Goal: Transaction & Acquisition: Purchase product/service

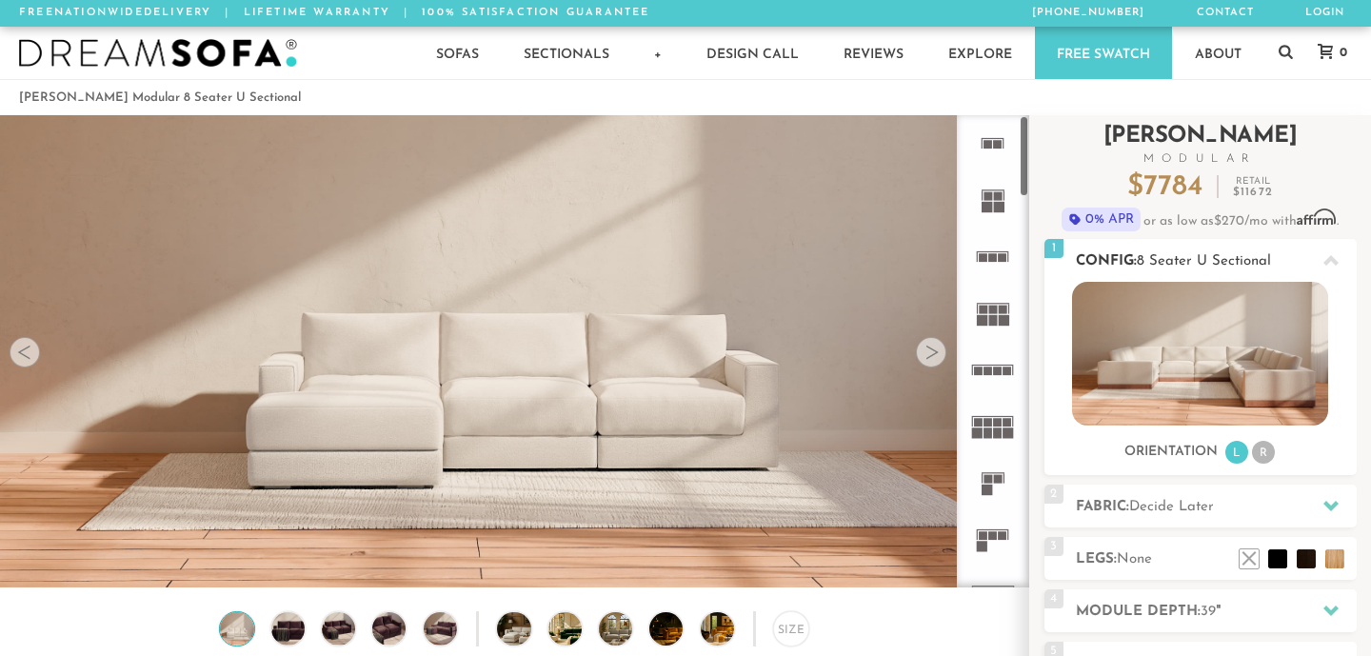
scroll to position [112, 0]
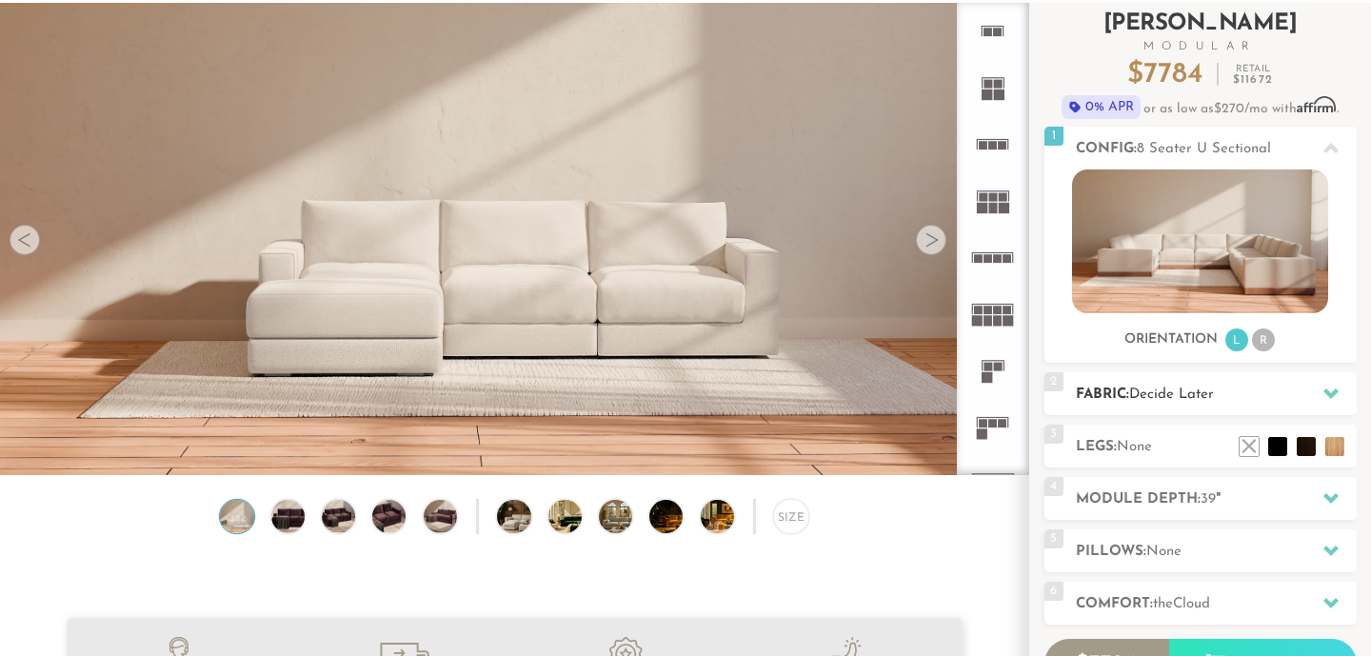
click at [1154, 396] on span "Decide Later" at bounding box center [1171, 395] width 85 height 14
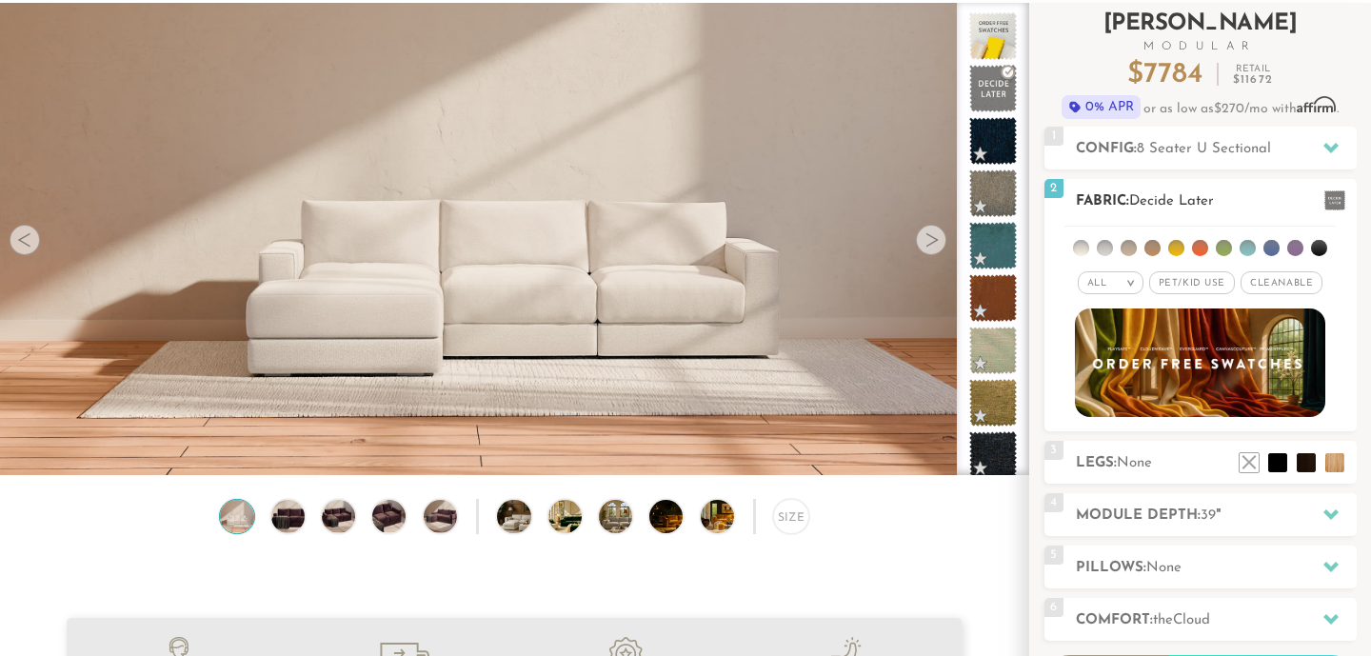
click at [1227, 252] on li at bounding box center [1224, 248] width 16 height 16
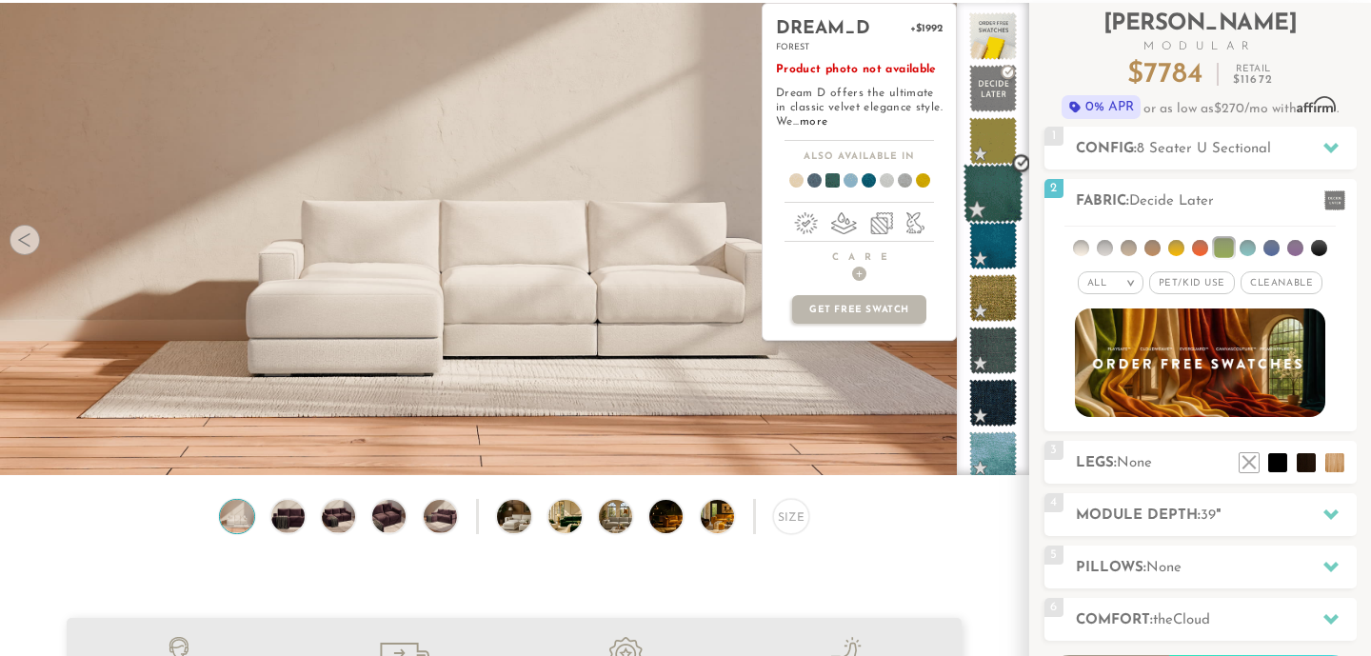
click at [989, 183] on span at bounding box center [994, 194] width 60 height 60
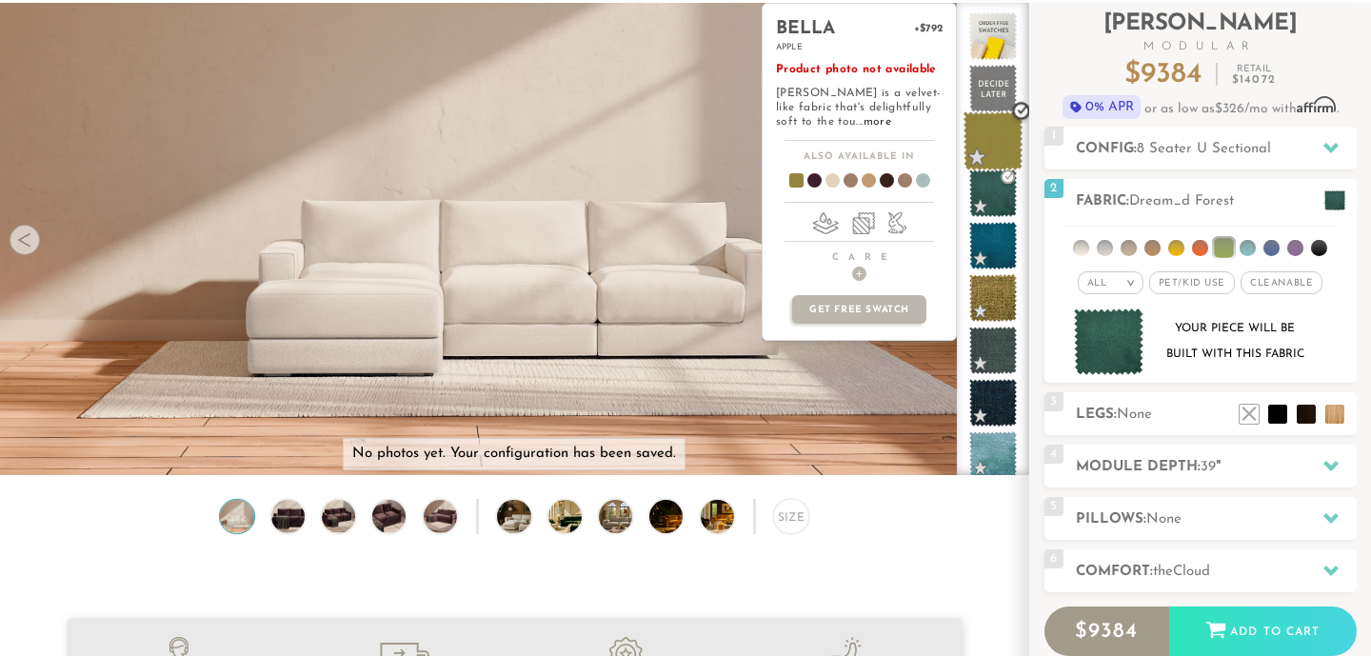
click at [991, 148] on span at bounding box center [994, 141] width 60 height 60
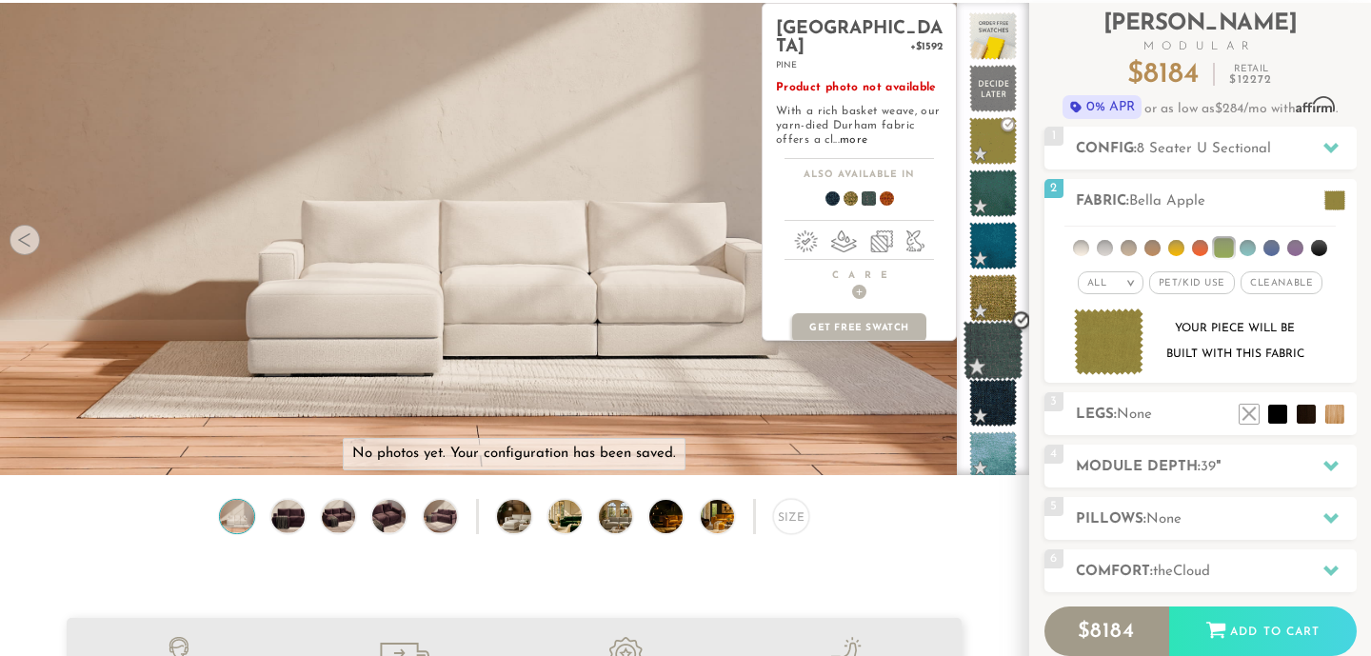
click at [979, 345] on span at bounding box center [994, 351] width 60 height 60
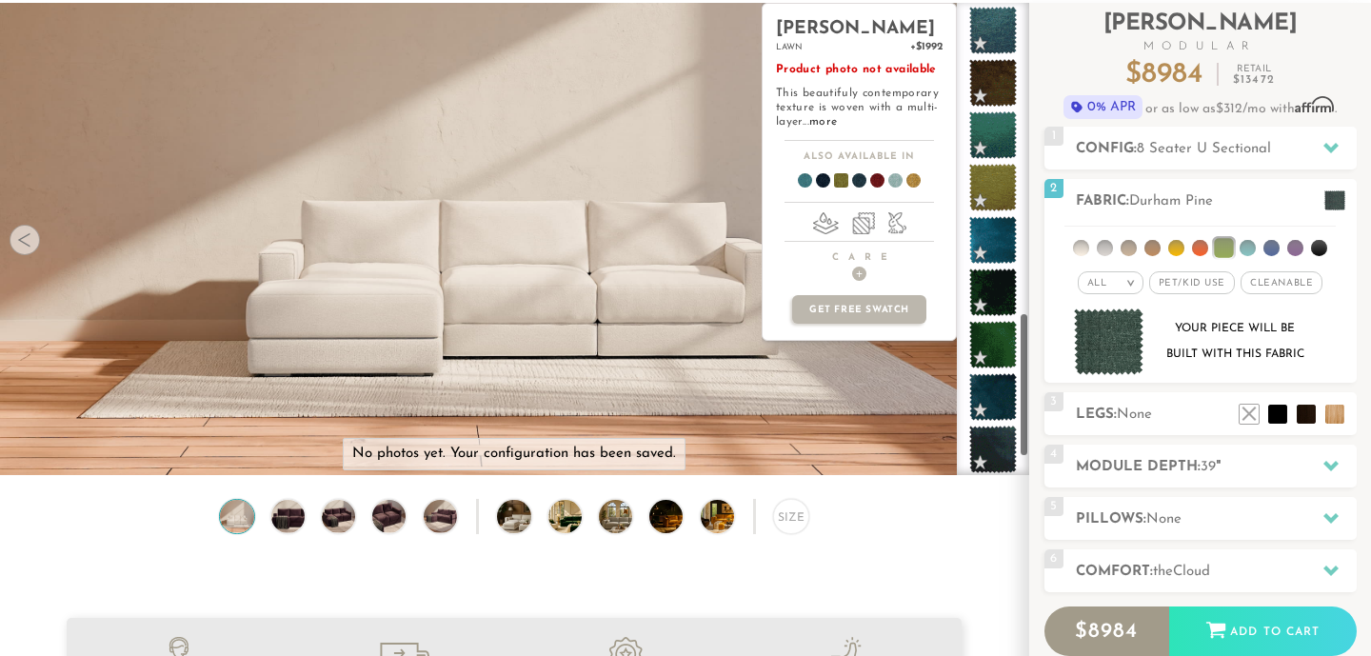
scroll to position [1008, 0]
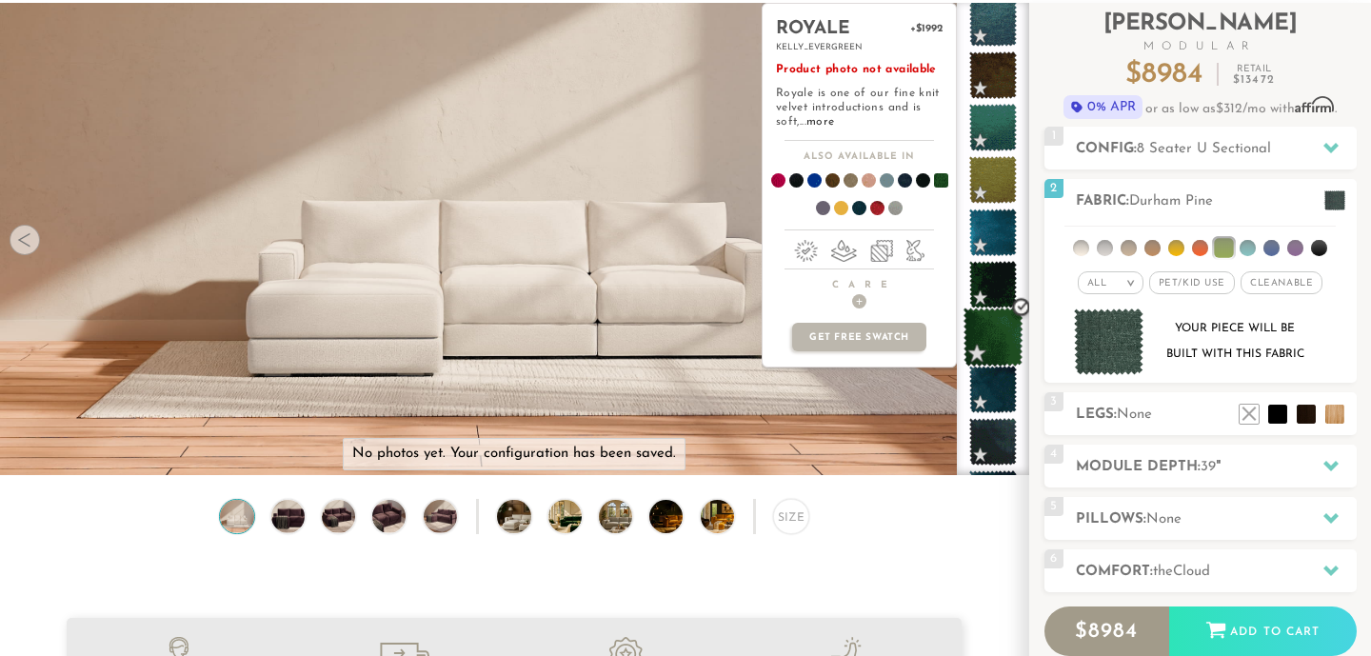
click at [993, 336] on span at bounding box center [994, 338] width 60 height 60
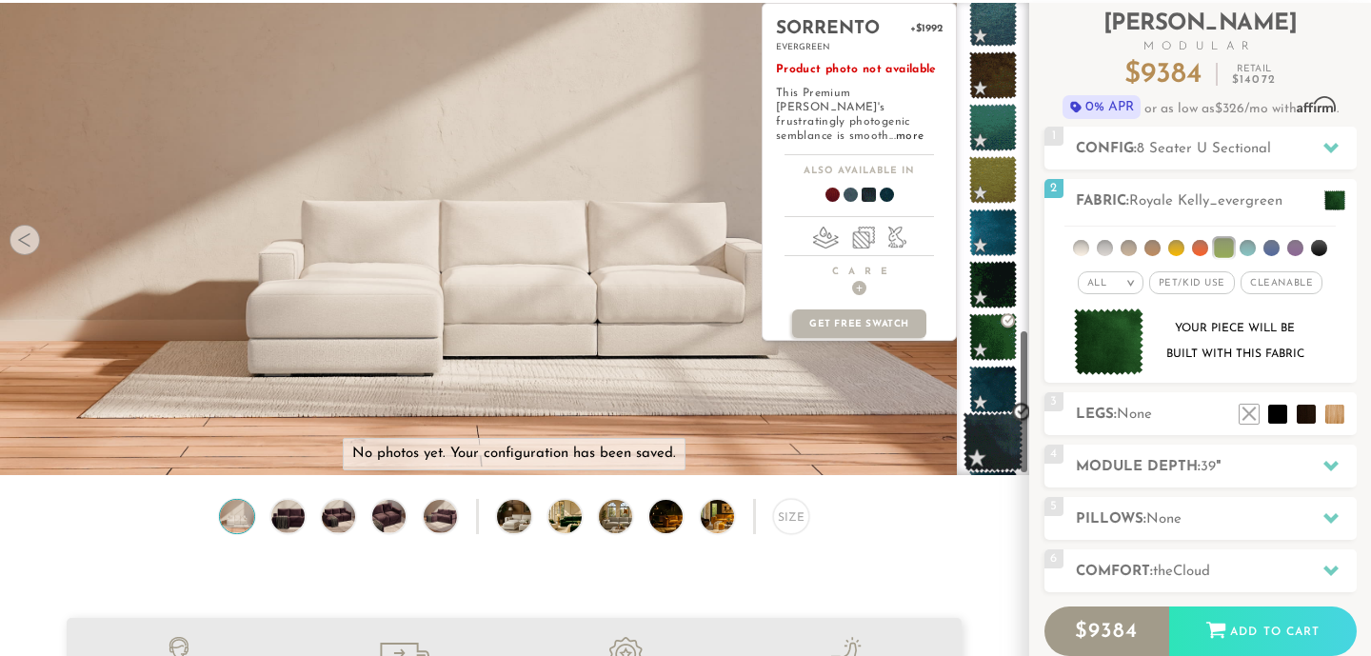
scroll to position [1061, 0]
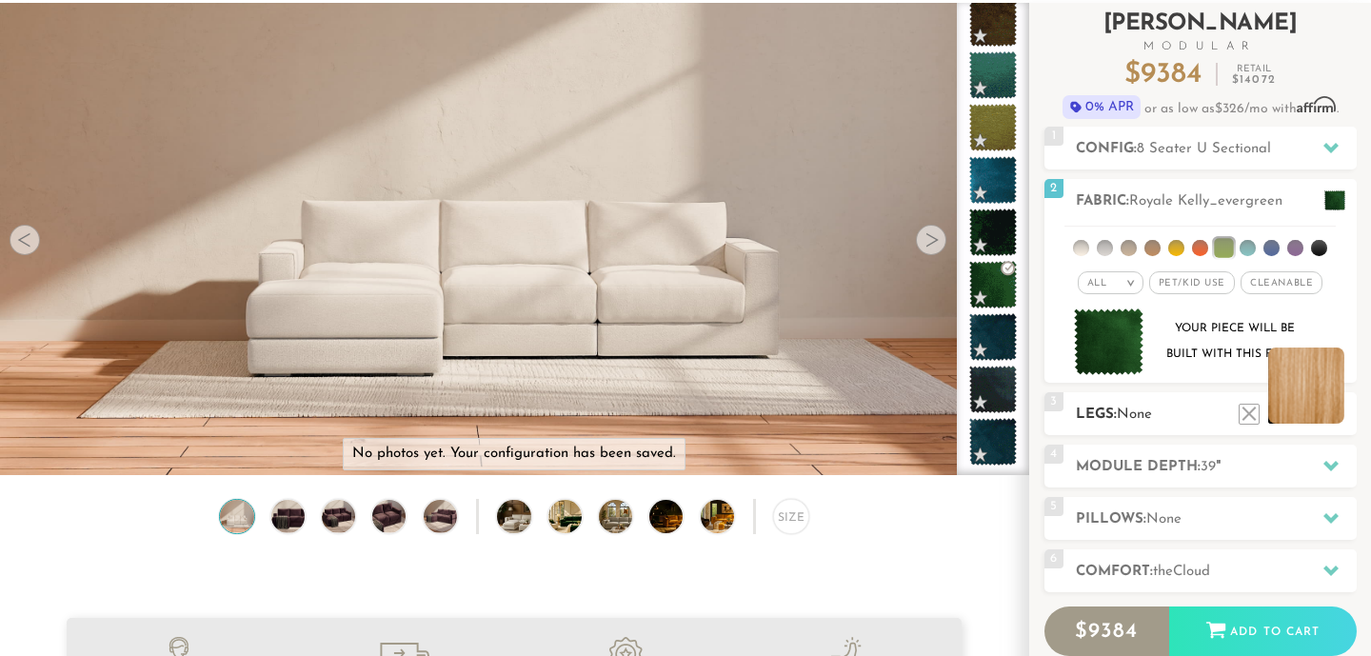
click at [1336, 417] on li at bounding box center [1306, 386] width 76 height 76
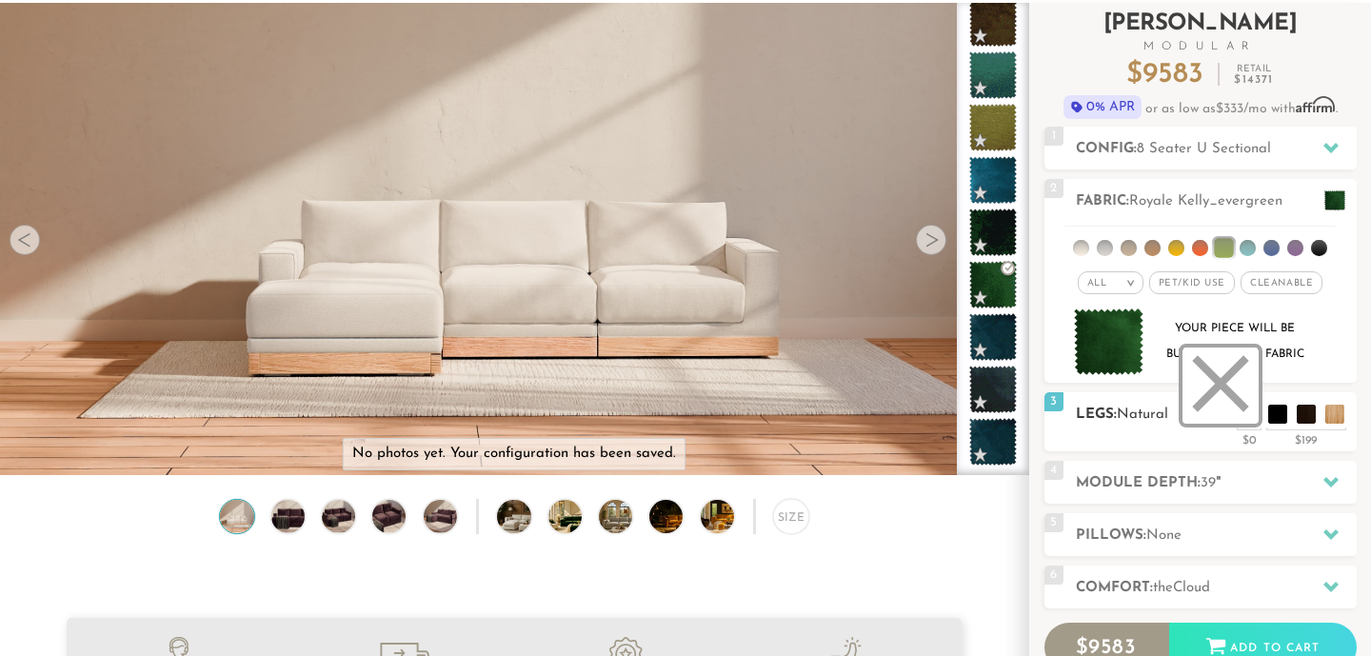
click at [1244, 415] on li at bounding box center [1221, 386] width 76 height 76
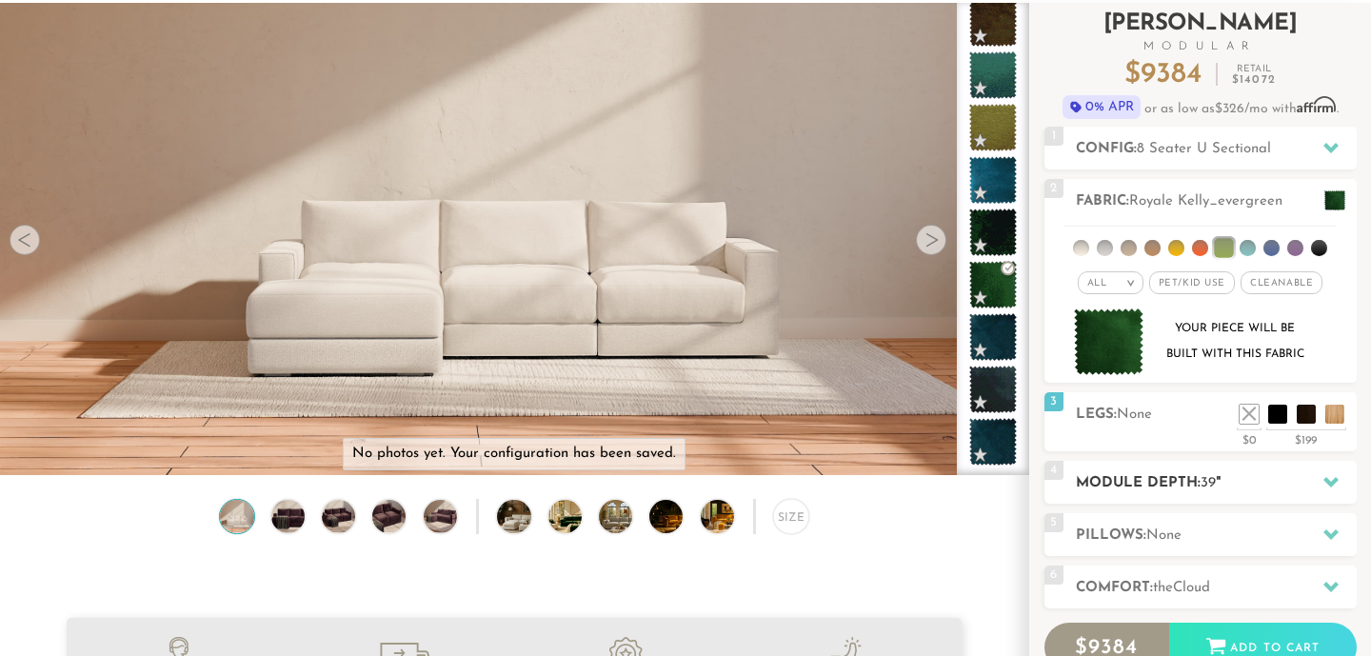
click at [1268, 490] on h2 "Module Depth: 39 "" at bounding box center [1216, 483] width 281 height 22
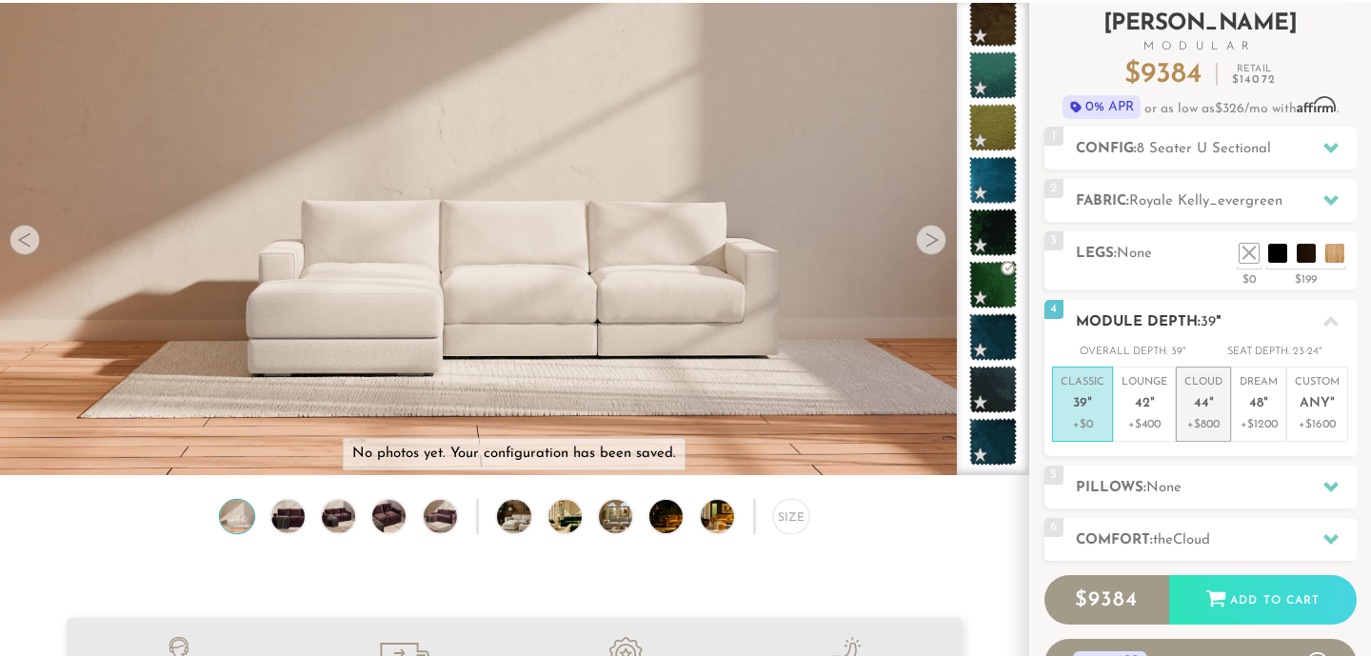
click at [1200, 390] on p "Cloud 44 "" at bounding box center [1204, 395] width 38 height 41
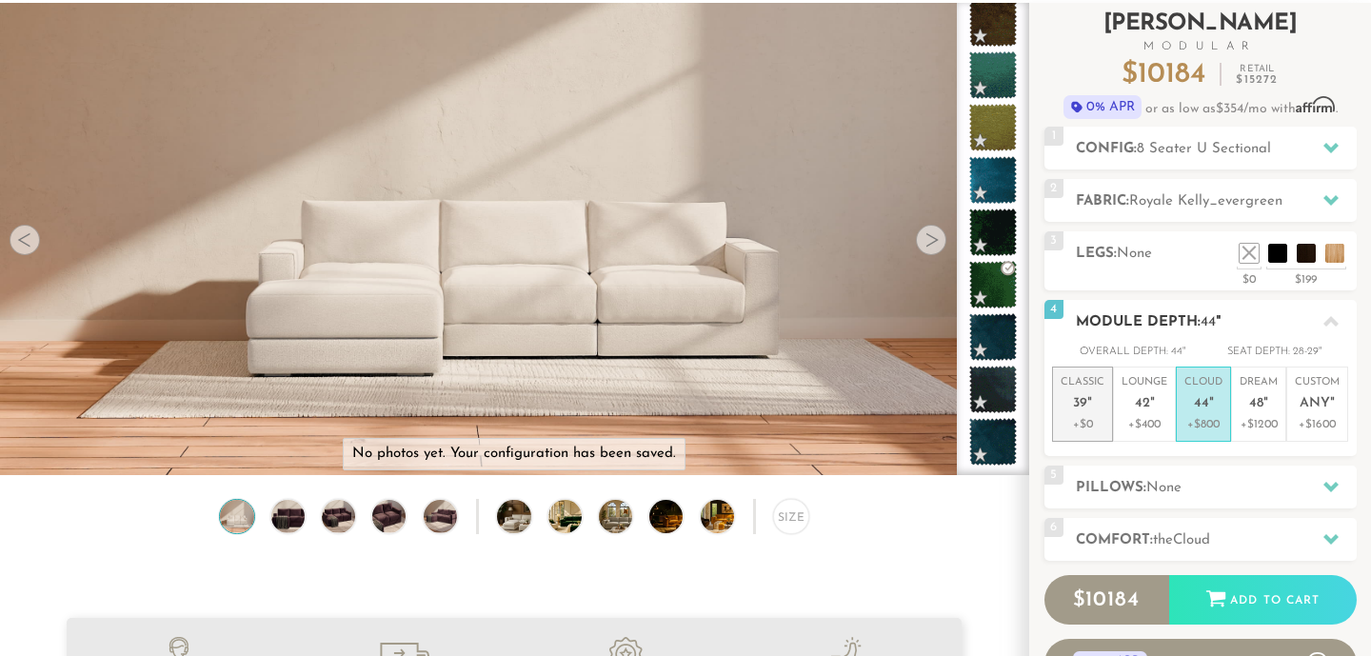
click at [1092, 409] on p "Classic 39 "" at bounding box center [1083, 395] width 44 height 41
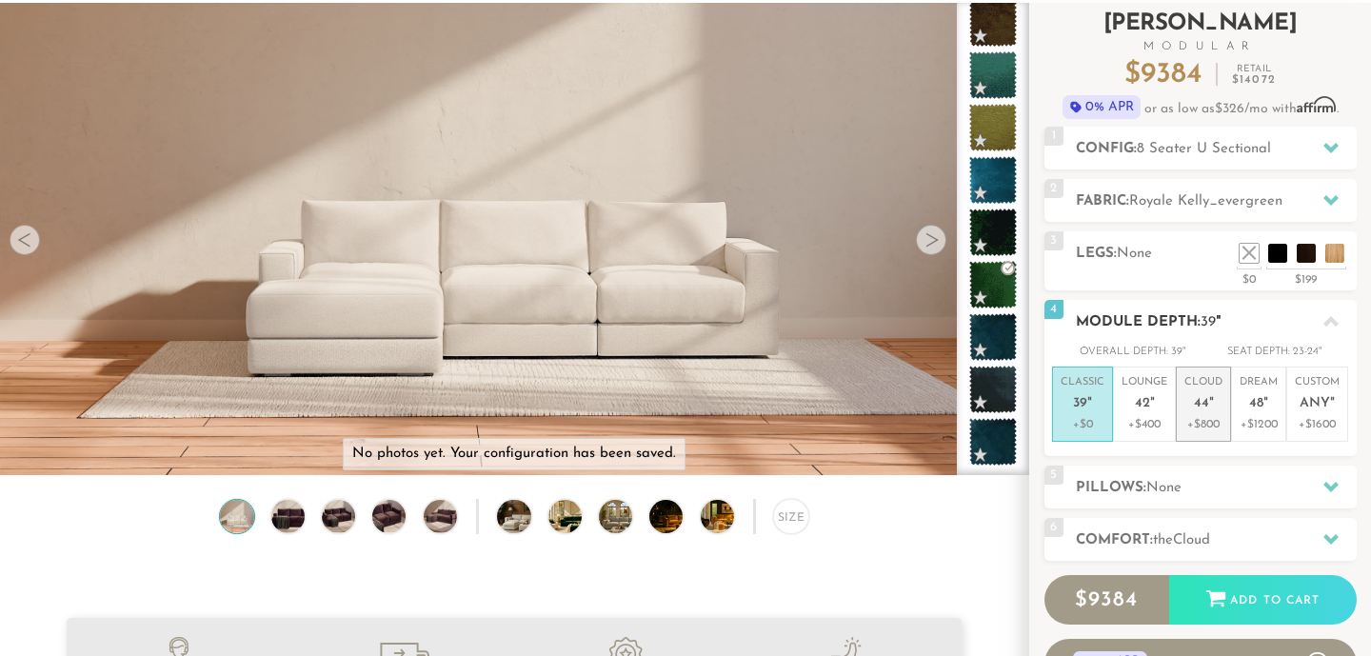
click at [1203, 406] on span "44" at bounding box center [1201, 404] width 15 height 16
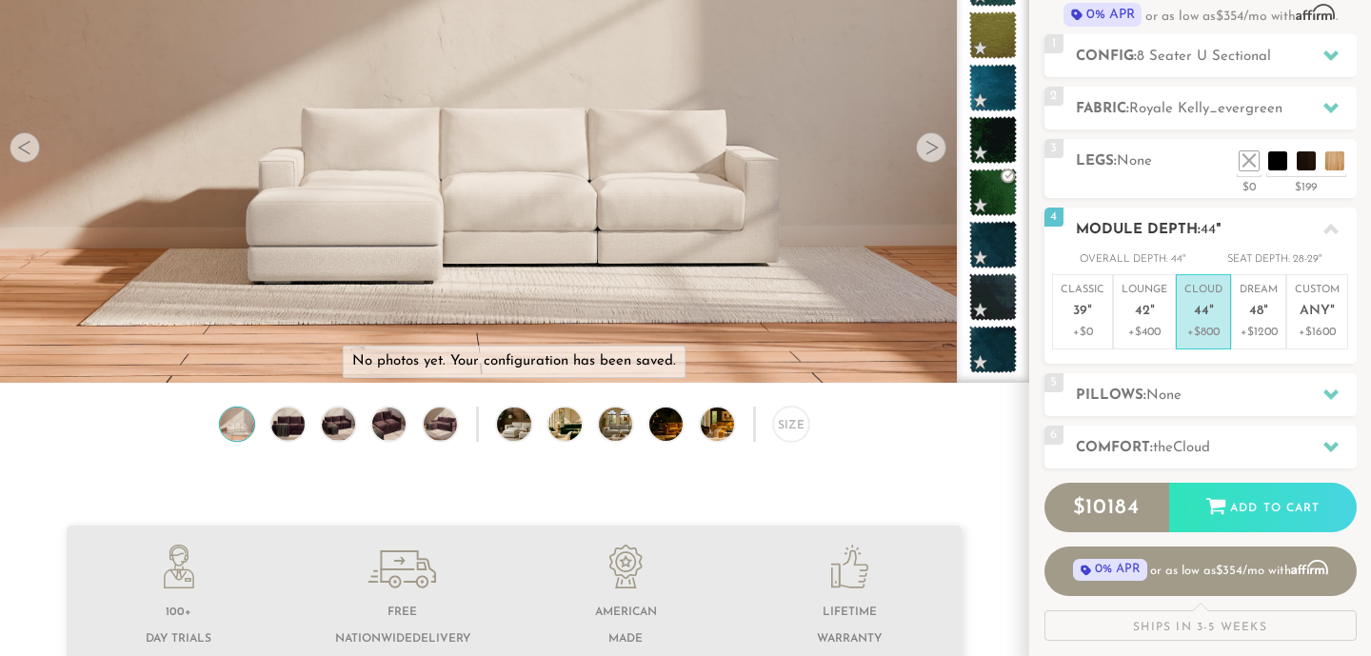
scroll to position [209, 0]
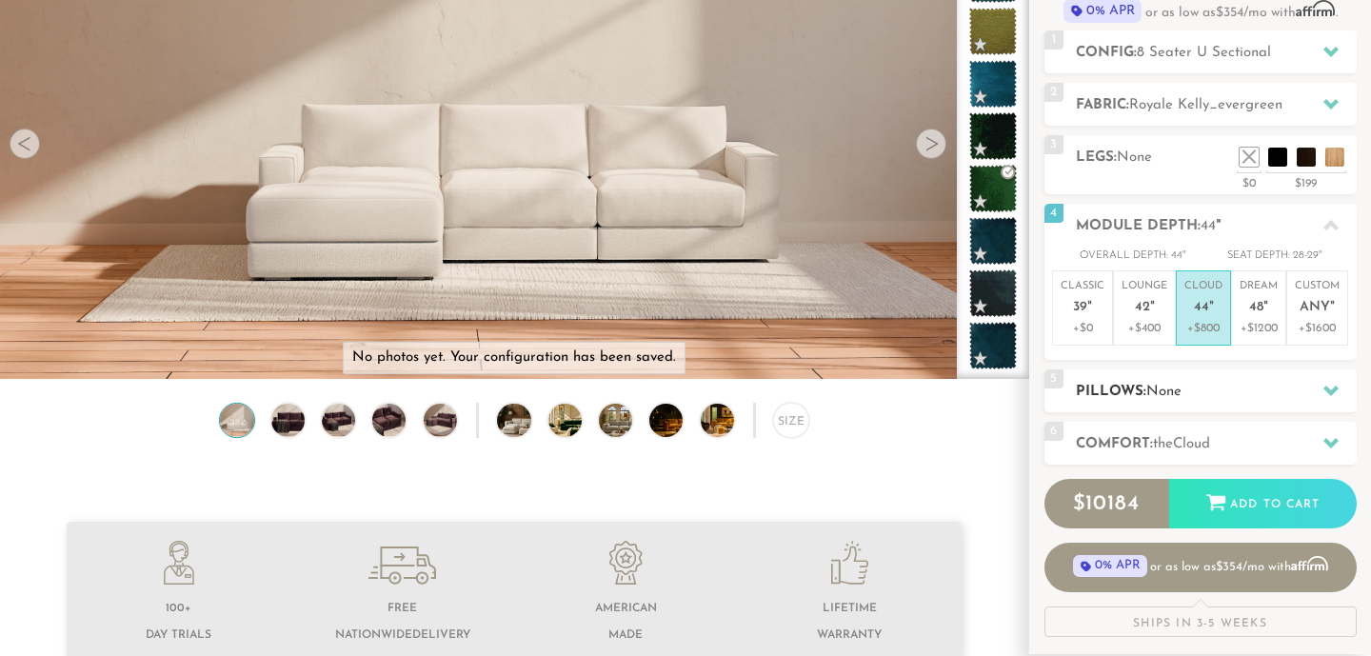
click at [1200, 400] on h2 "Pillows: None" at bounding box center [1216, 392] width 281 height 22
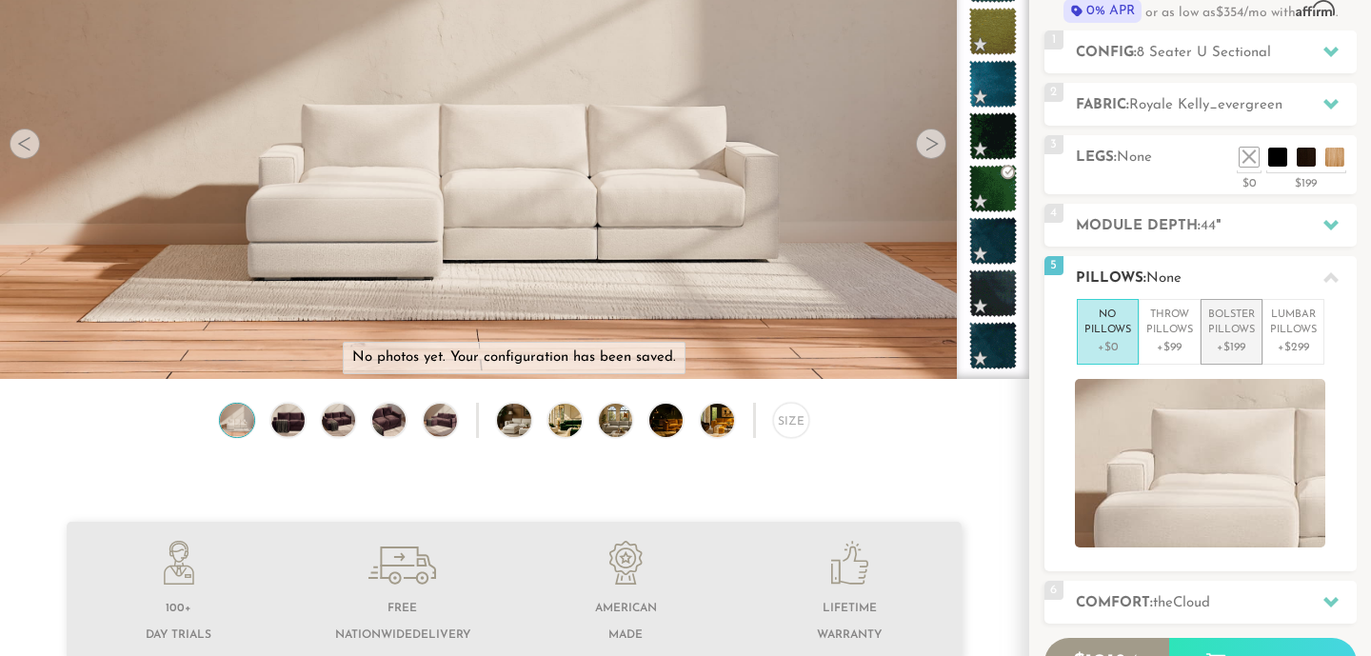
click at [1226, 349] on p "+$199" at bounding box center [1231, 347] width 47 height 17
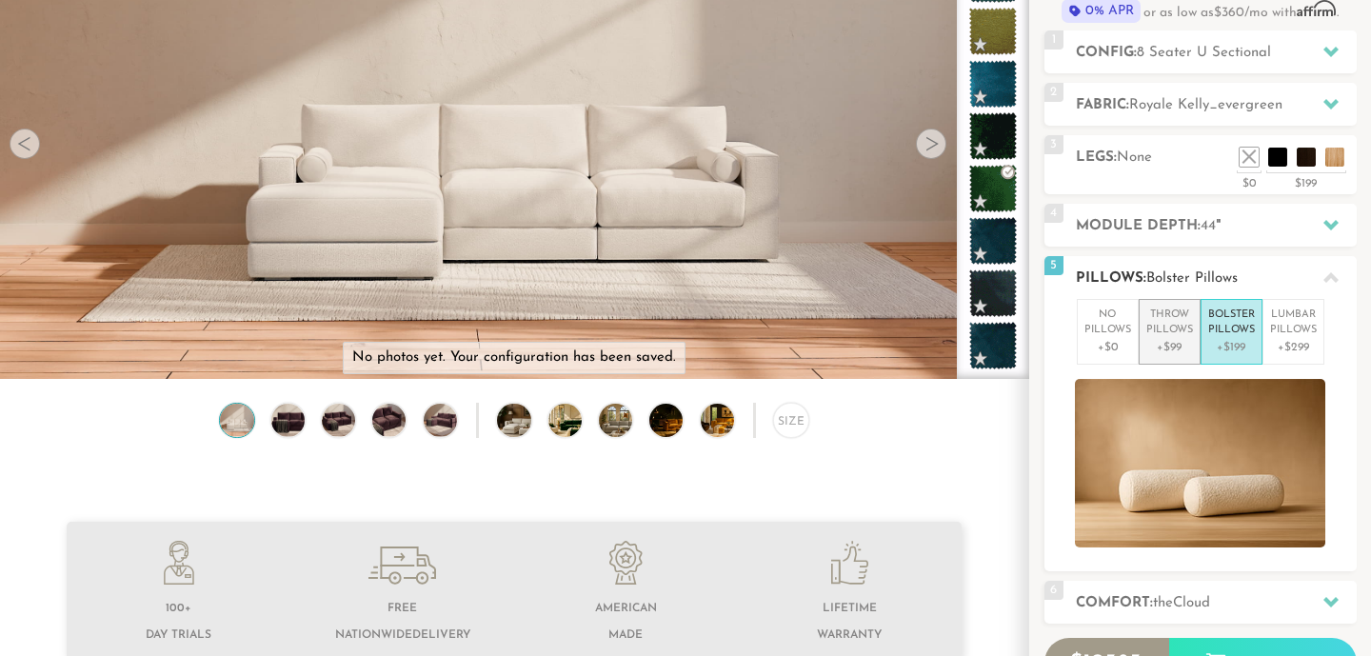
click at [1168, 329] on p "Throw Pillows" at bounding box center [1169, 323] width 47 height 31
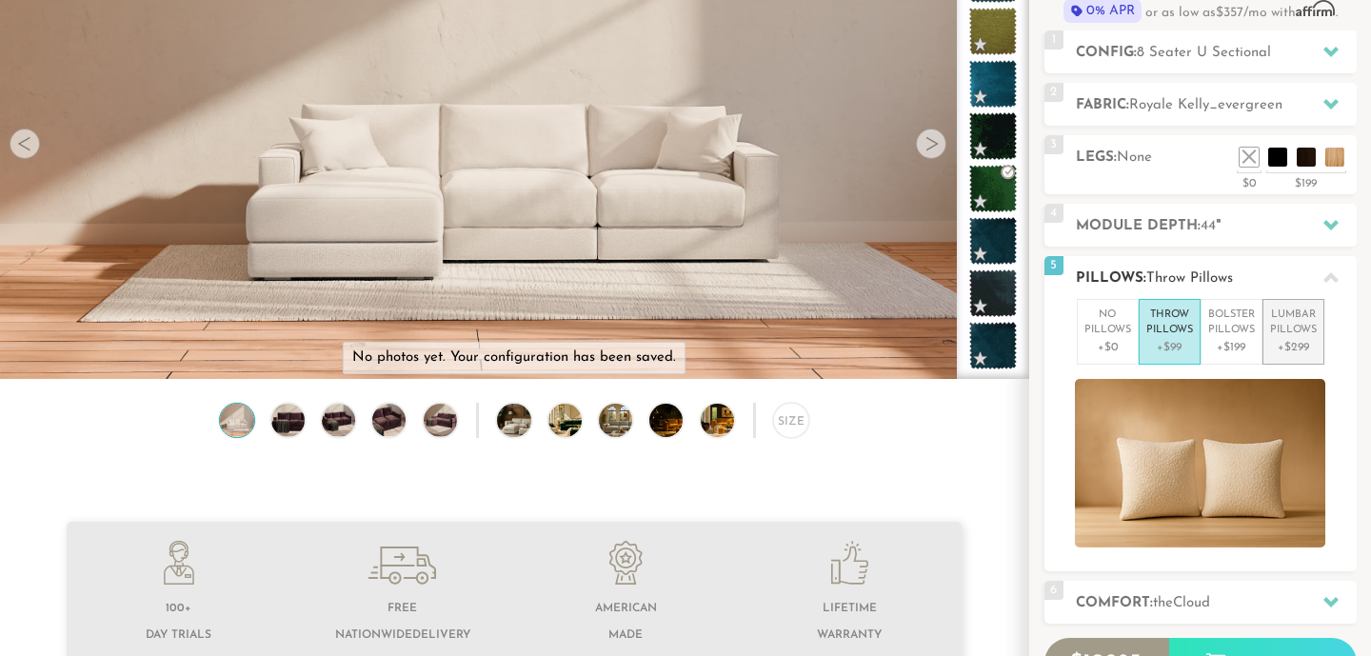
click at [1290, 330] on p "[MEDICAL_DATA] Pillows" at bounding box center [1293, 323] width 47 height 31
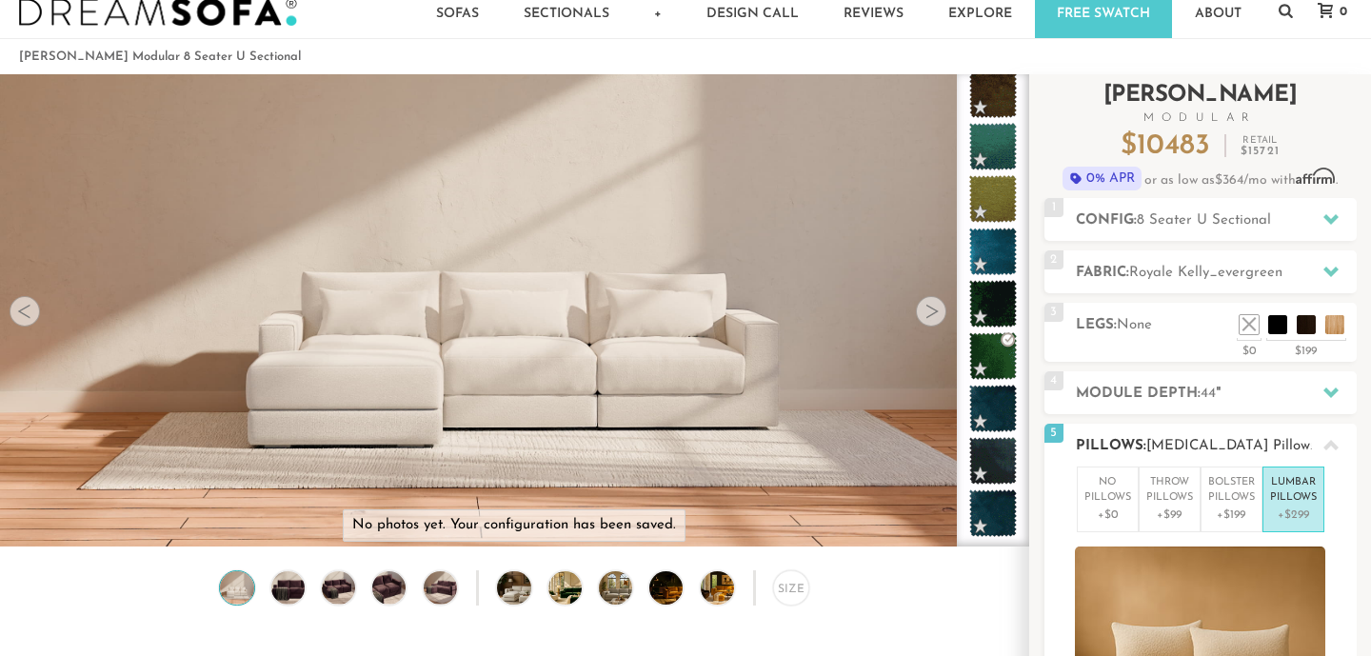
scroll to position [36, 0]
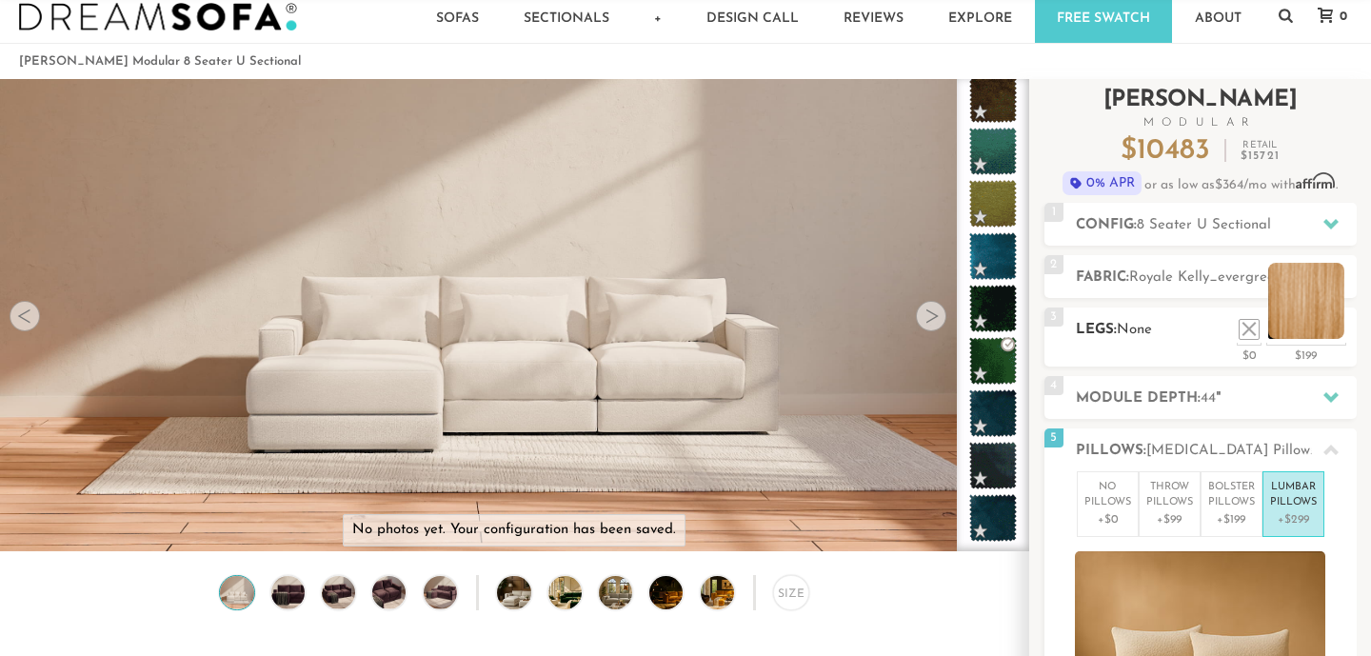
click at [1335, 334] on li at bounding box center [1306, 301] width 76 height 76
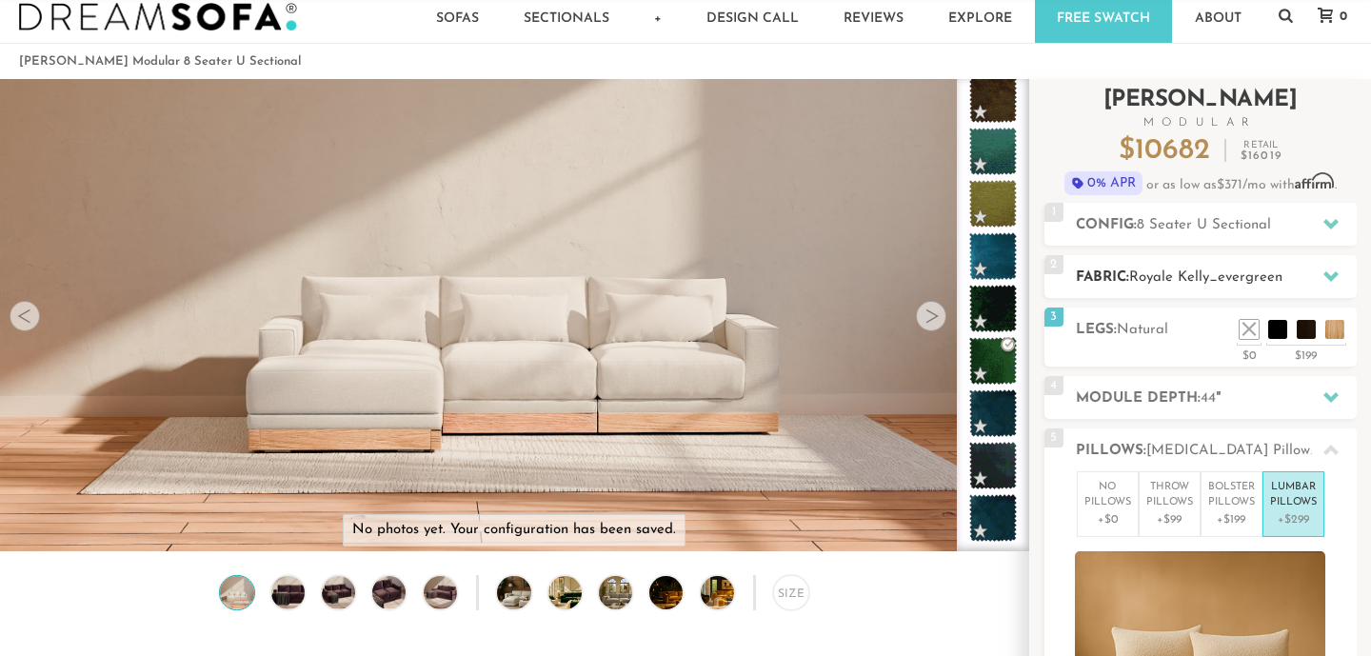
click at [1218, 277] on span "Royale Kelly_evergreen" at bounding box center [1205, 277] width 153 height 14
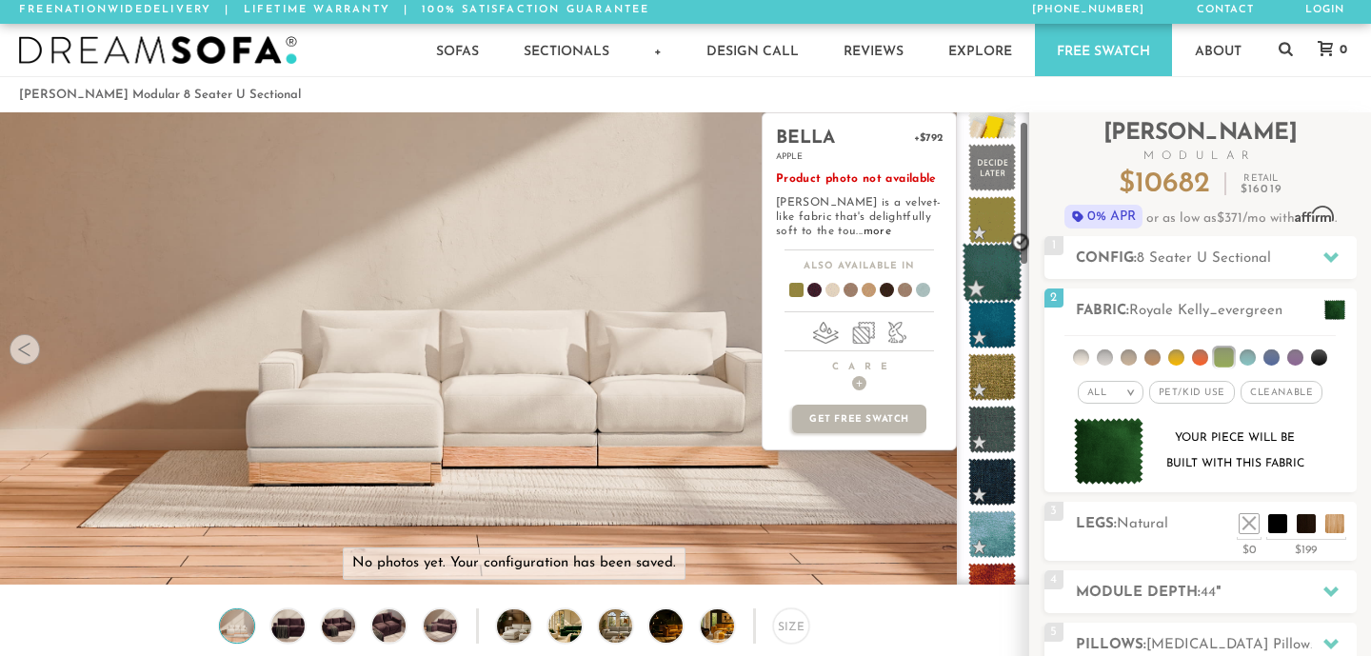
scroll to position [30, 0]
click at [989, 267] on span at bounding box center [994, 273] width 60 height 60
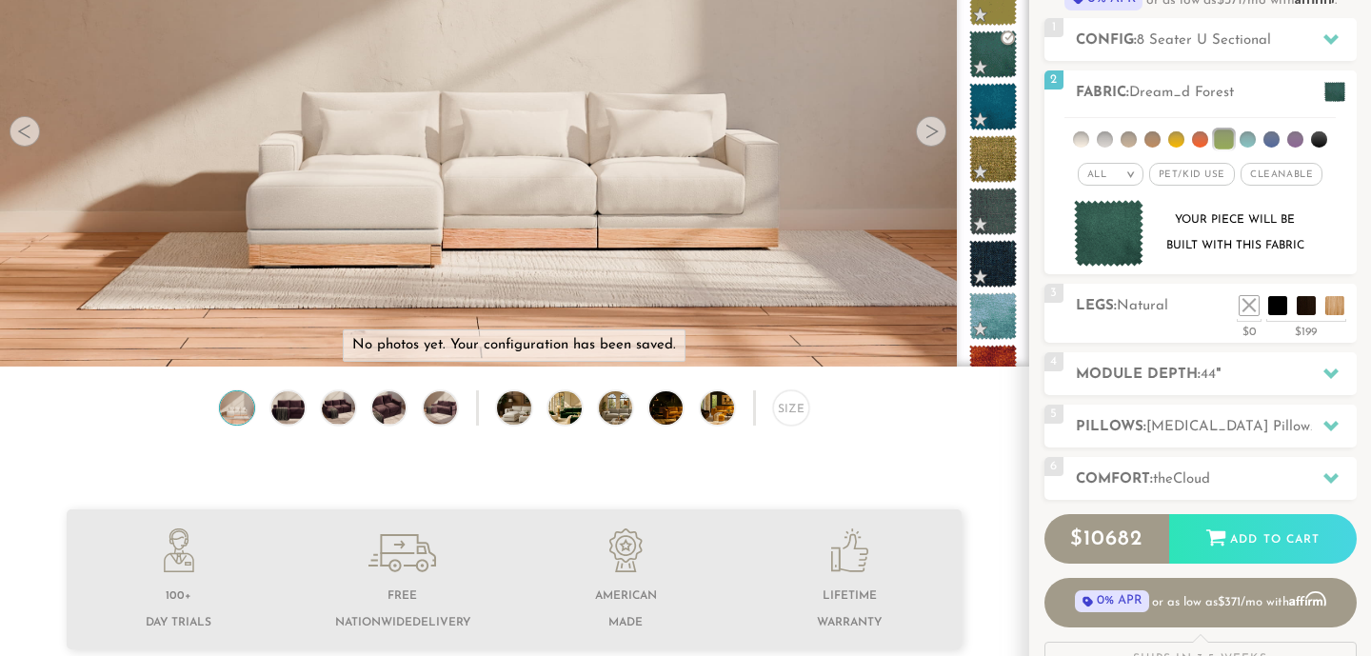
scroll to position [198, 0]
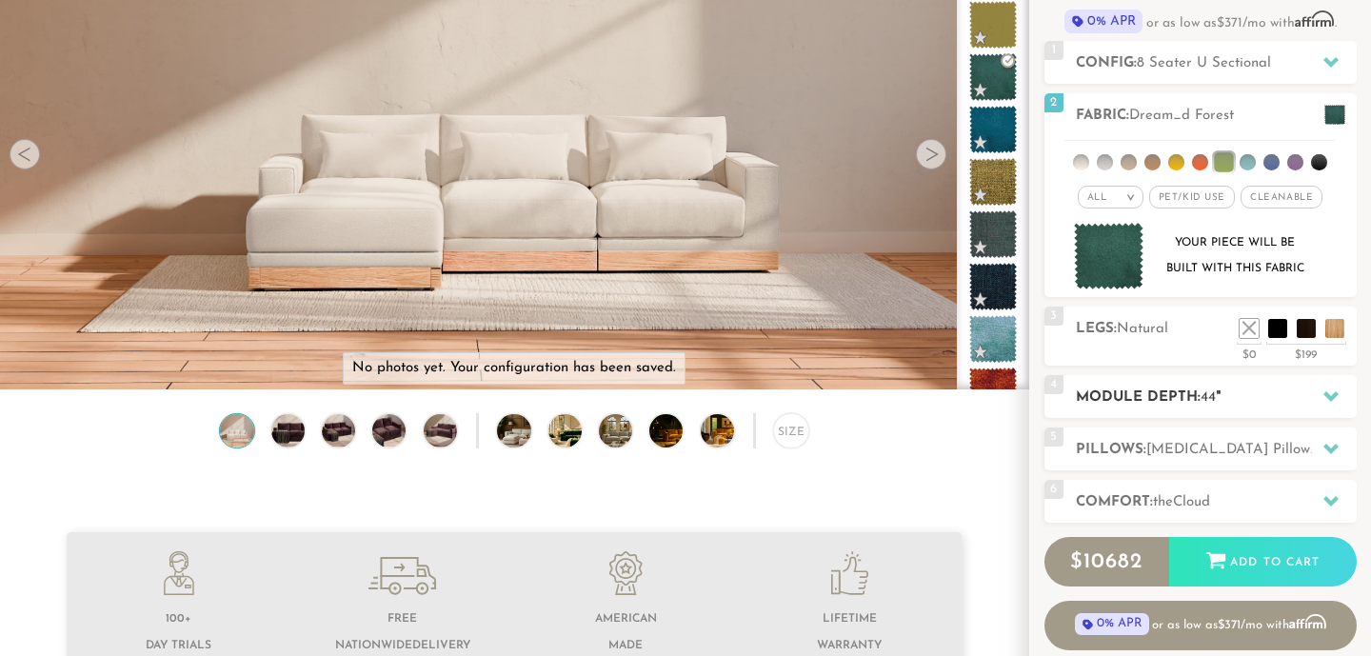
click at [1126, 404] on h2 "Module Depth: 44 "" at bounding box center [1216, 398] width 281 height 22
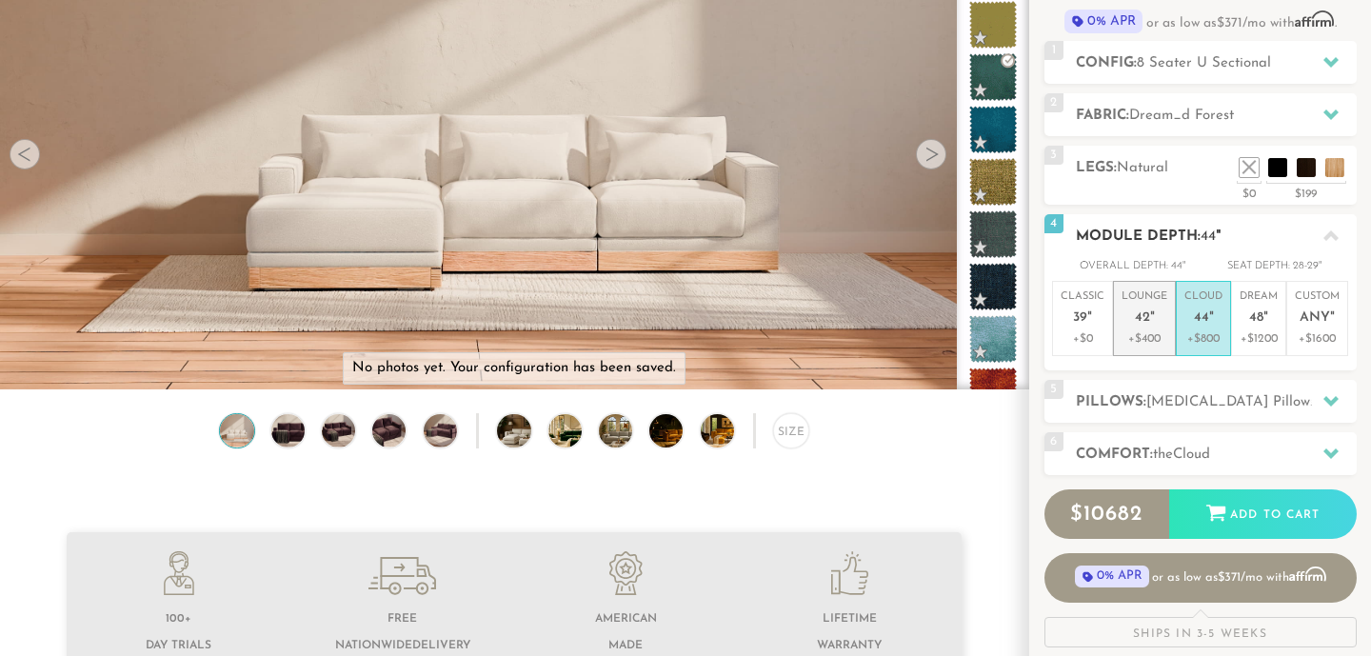
click at [1150, 323] on em """ at bounding box center [1152, 318] width 5 height 16
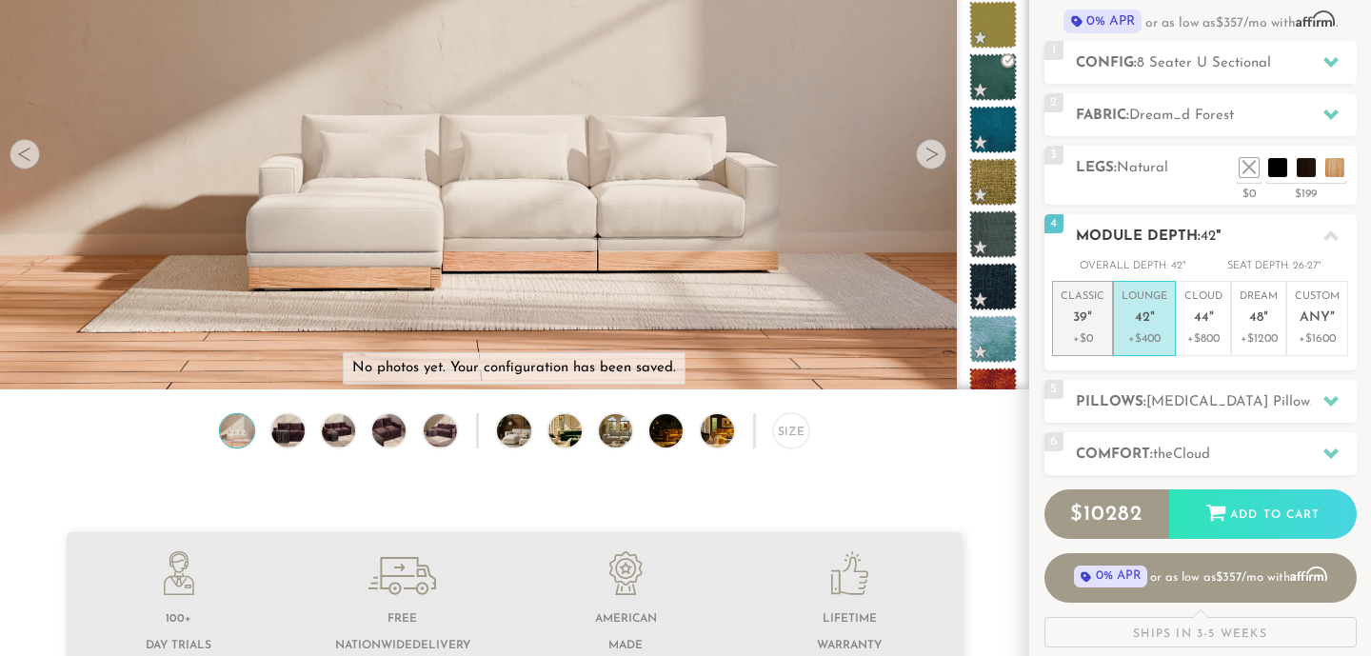
click at [1083, 321] on span "39" at bounding box center [1080, 318] width 14 height 16
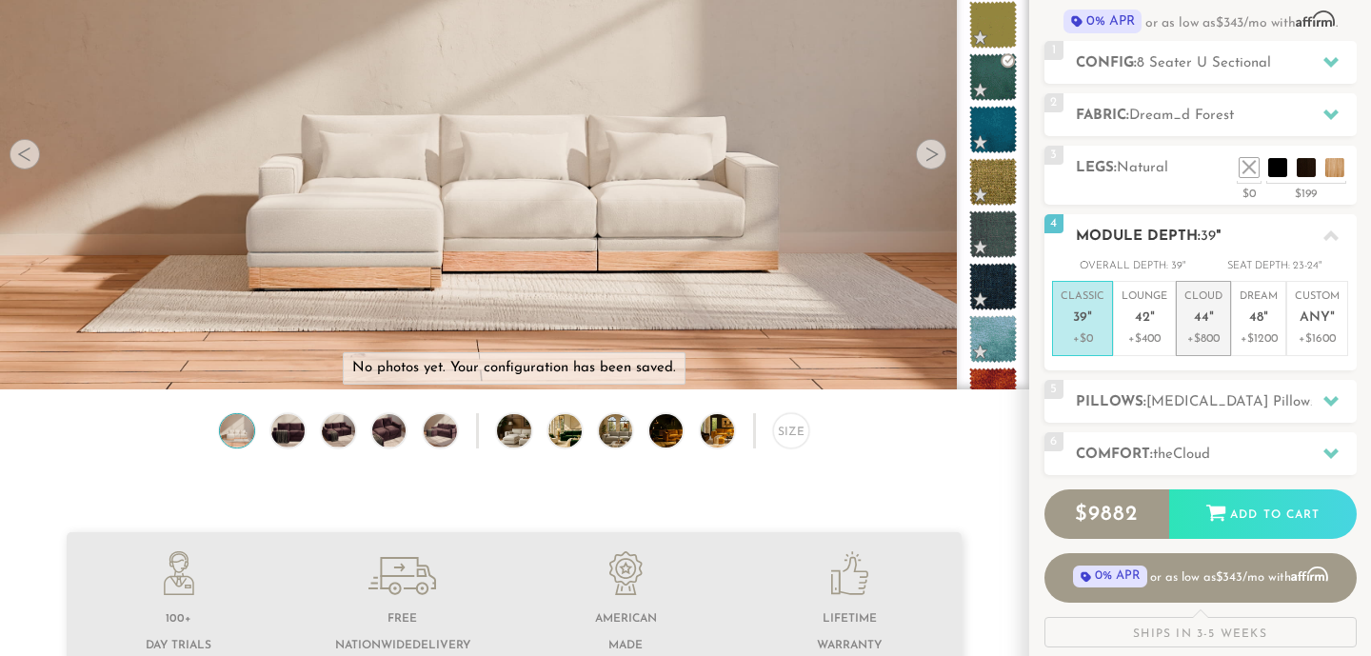
click at [1205, 313] on span "44" at bounding box center [1201, 318] width 15 height 16
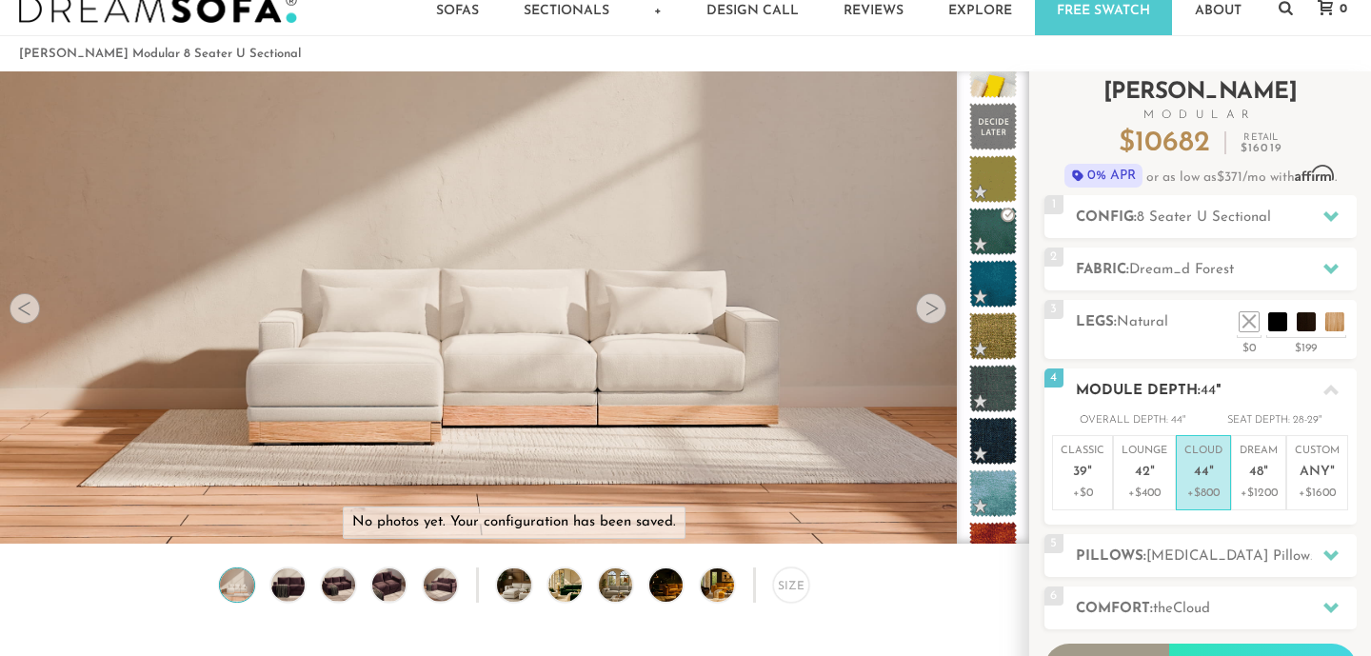
scroll to position [43, 0]
click at [1114, 215] on h2 "Config: 8 Seater U Sectional" at bounding box center [1216, 219] width 281 height 22
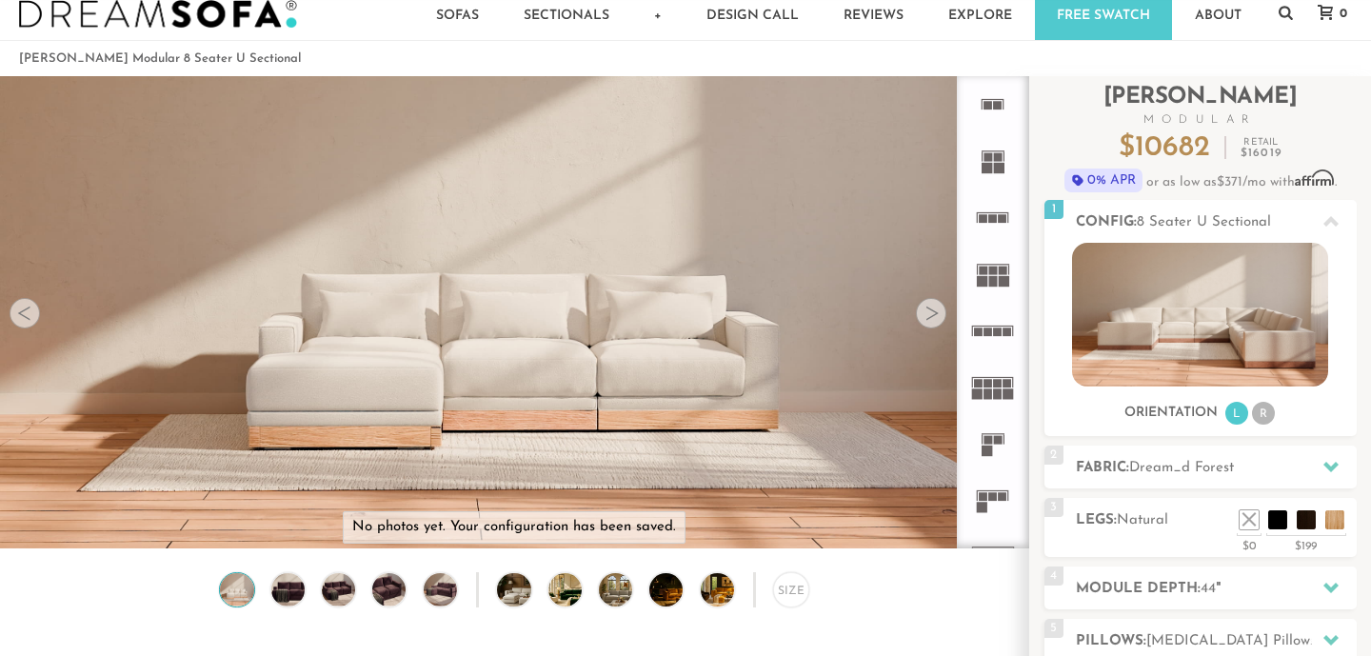
scroll to position [0, 0]
